Goal: Task Accomplishment & Management: Manage account settings

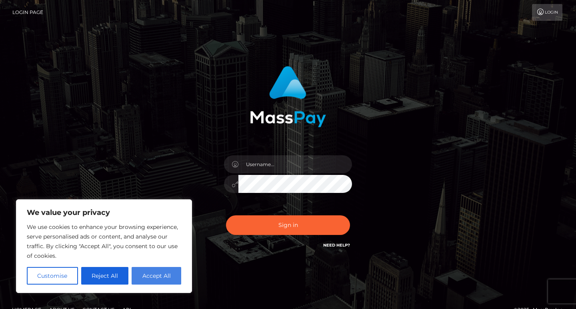
click at [164, 277] on button "Accept All" at bounding box center [157, 276] width 50 height 18
checkbox input "true"
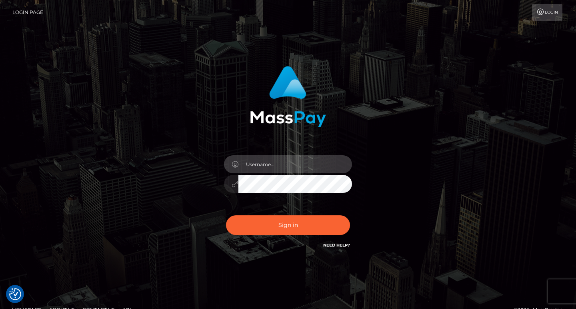
type input "kontakt@michaela-zenker.de"
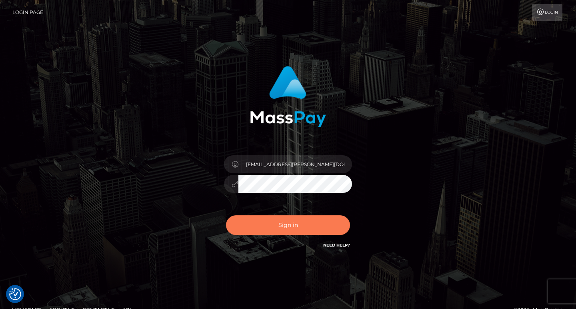
click at [270, 227] on button "Sign in" at bounding box center [288, 225] width 124 height 20
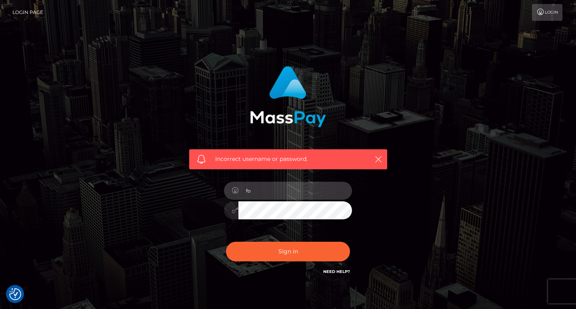
type input "f"
click at [341, 190] on input "text" at bounding box center [295, 190] width 114 height 18
type input "[PERSON_NAME][DOMAIN_NAME][EMAIL_ADDRESS][DOMAIN_NAME]"
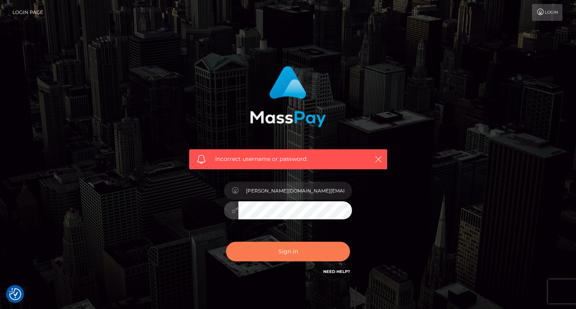
click at [300, 250] on button "Sign in" at bounding box center [288, 251] width 124 height 20
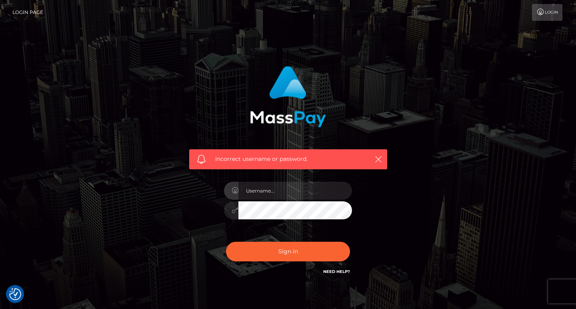
click at [549, 16] on link "Login" at bounding box center [547, 12] width 30 height 17
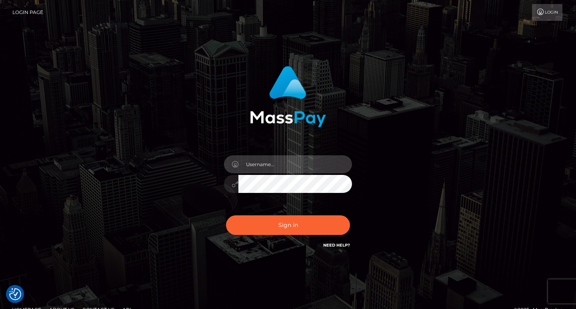
type input "schmaus.land@gmail.com"
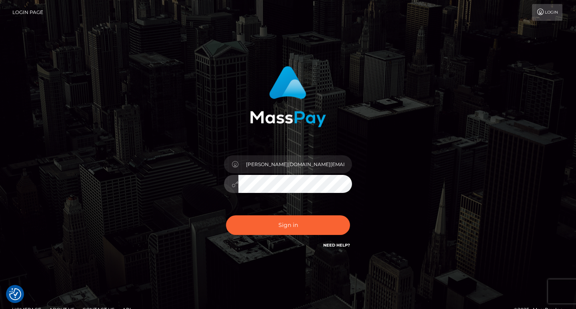
click at [289, 193] on div "schmaus.land@gmail.com" at bounding box center [288, 179] width 140 height 61
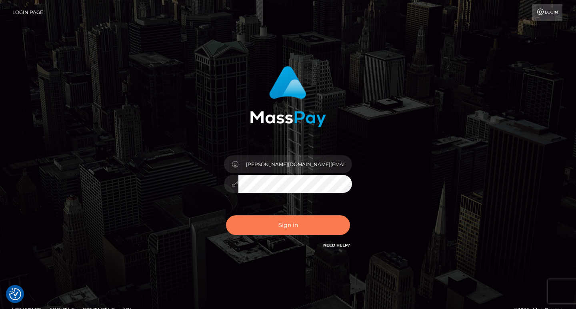
click at [299, 227] on button "Sign in" at bounding box center [288, 225] width 124 height 20
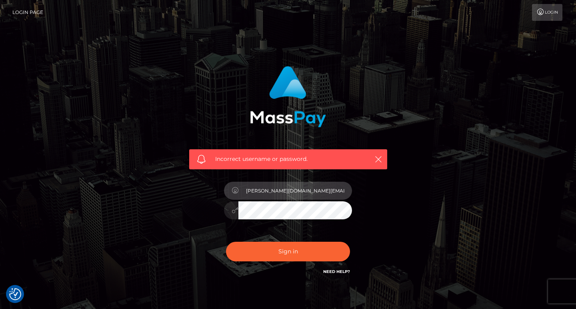
type input "schmaus.land@gmail.com"
click at [440, 212] on div "Incorrect username or password. schmaus.land@gmail.com" at bounding box center [288, 175] width 456 height 230
click at [341, 271] on link "Need Help?" at bounding box center [336, 271] width 27 height 5
click at [408, 217] on div "Incorrect username or password. schmaus.land@gmail.com" at bounding box center [288, 175] width 456 height 230
click at [288, 251] on button "Sign in" at bounding box center [288, 251] width 124 height 20
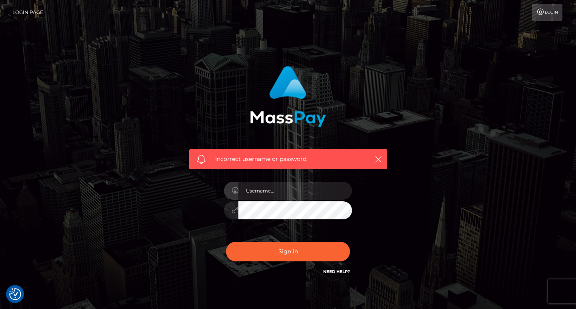
click at [391, 211] on div "Incorrect username or password." at bounding box center [288, 171] width 210 height 222
click at [540, 14] on icon at bounding box center [540, 12] width 8 height 6
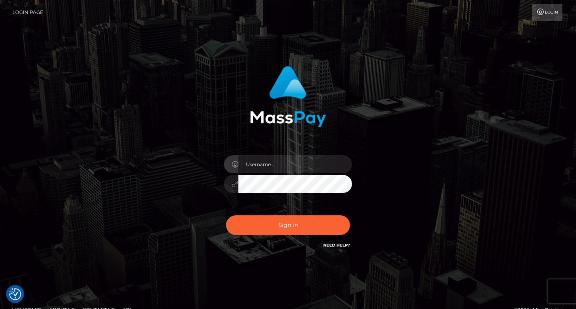
click at [343, 165] on input "text" at bounding box center [295, 164] width 114 height 18
type input "[EMAIL_ADDRESS][PERSON_NAME][DOMAIN_NAME]"
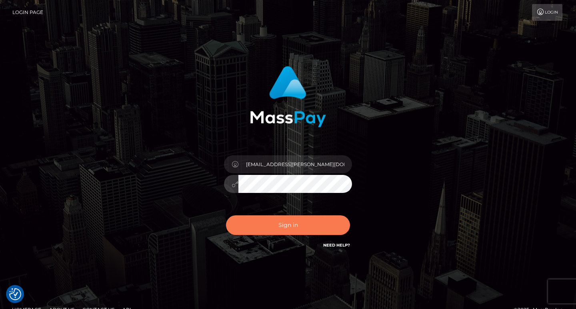
click at [304, 231] on button "Sign in" at bounding box center [288, 225] width 124 height 20
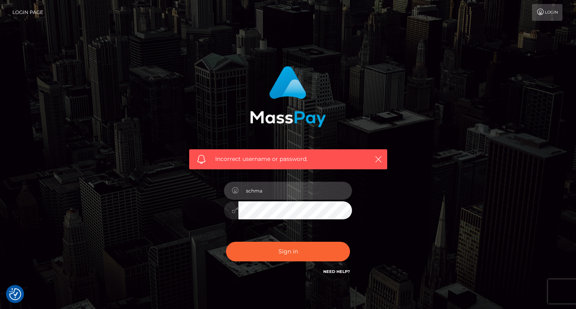
type input "schmaus.land@gmail.com"
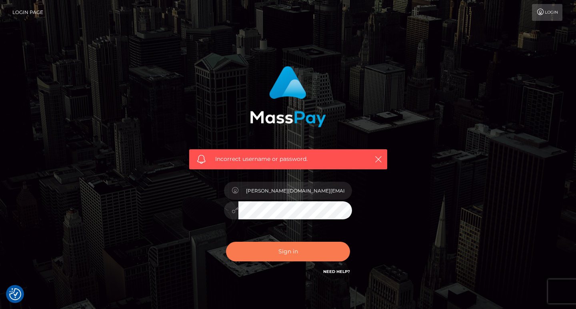
click at [267, 251] on button "Sign in" at bounding box center [288, 251] width 124 height 20
